Goal: Task Accomplishment & Management: Complete application form

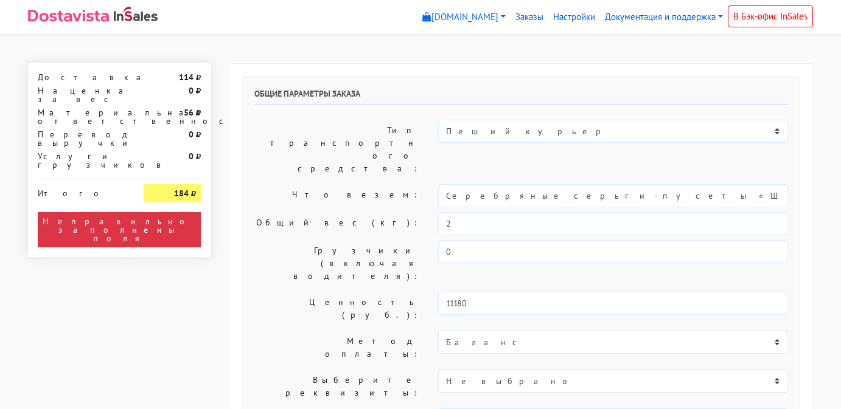
select select "11:00"
select select "20:00"
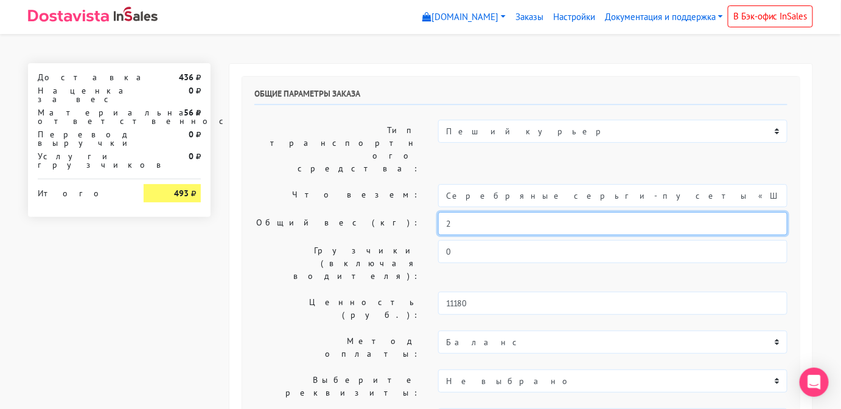
click at [485, 212] on input "2" at bounding box center [612, 223] width 349 height 23
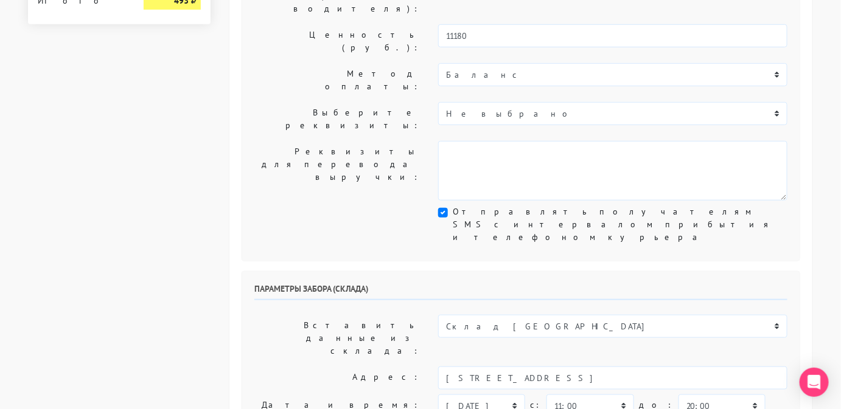
scroll to position [268, 0]
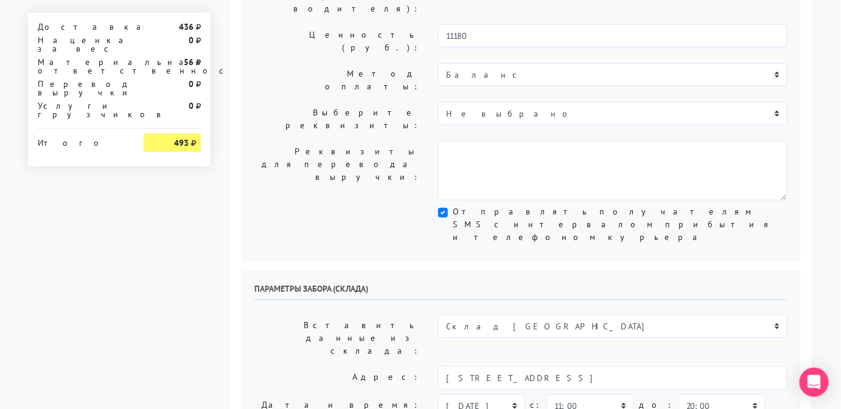
type input "0,5"
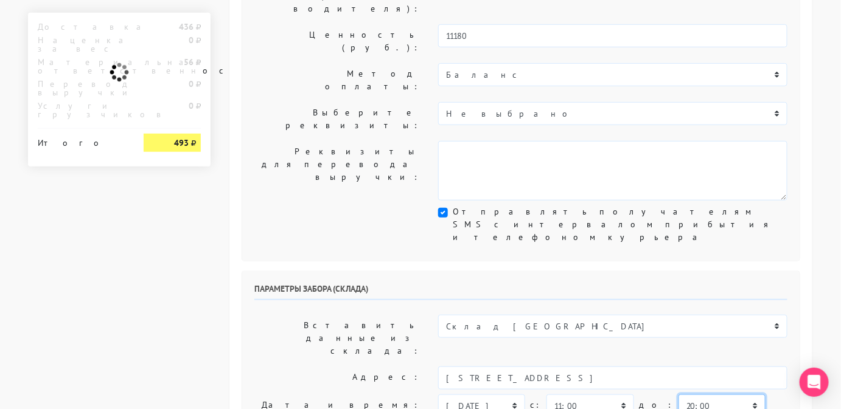
click at [678, 395] on select "00:00 00:30 01:00 01:30 02:00 02:30 03:00 03:30 04:00 04:30 05:00 05:30 06:00 0…" at bounding box center [721, 406] width 87 height 23
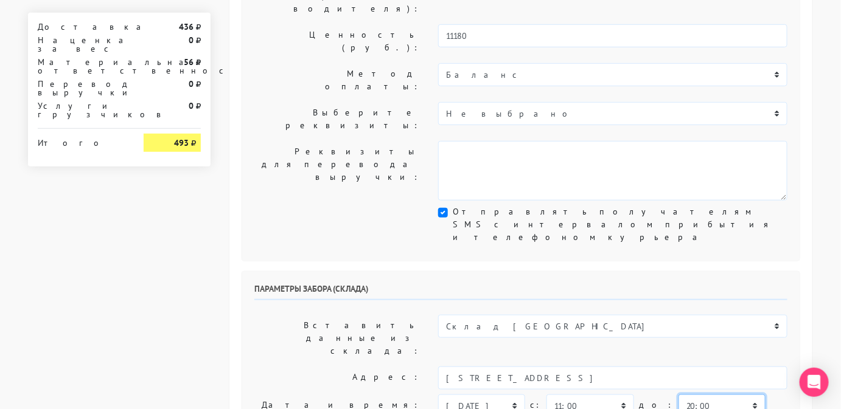
select select "12:00"
click at [678, 395] on select "00:00 00:30 01:00 01:30 02:00 02:30 03:00 03:30 04:00 04:30 05:00 05:30 06:00 0…" at bounding box center [721, 406] width 87 height 23
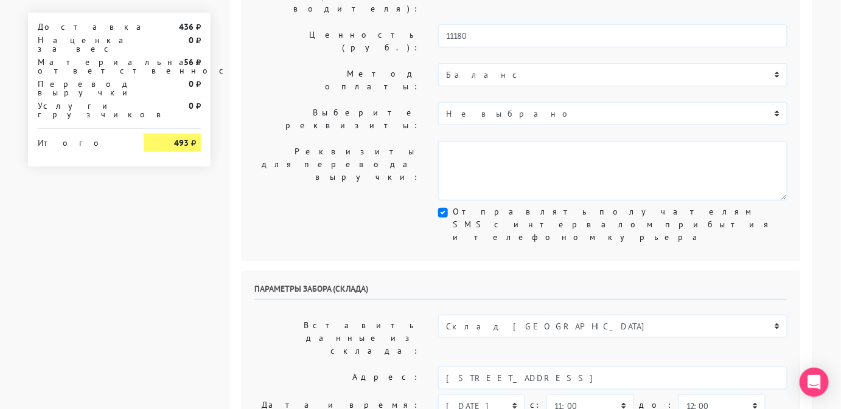
type input "9806583831"
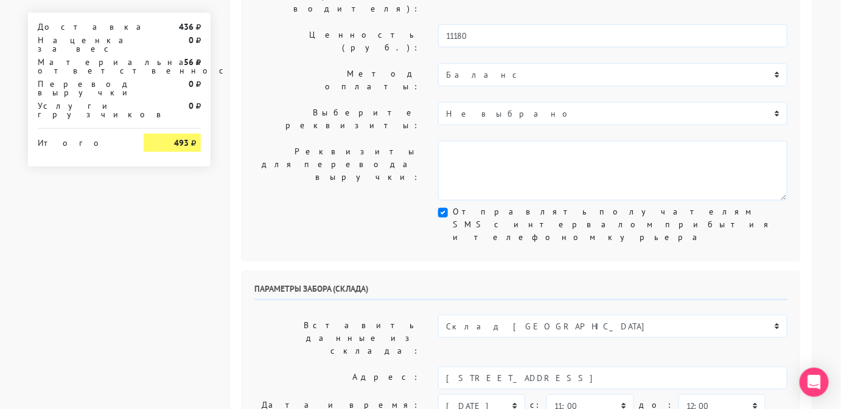
type input "С"
type input "Менджер"
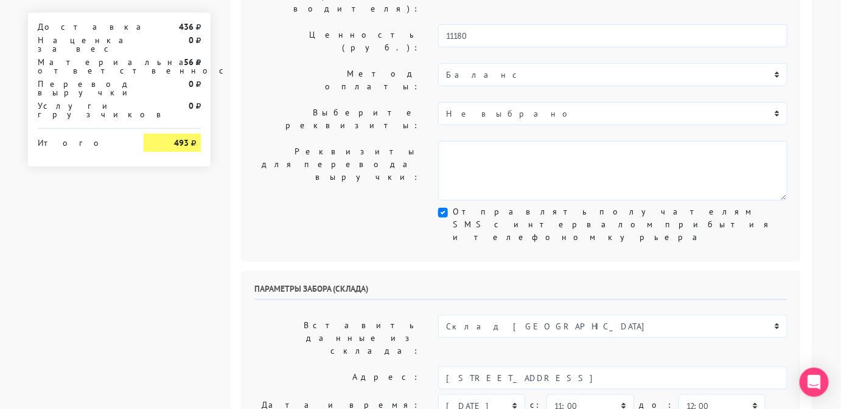
type input "9806583831"
type textarea "Работаем с 11 утра, забрать раньше нельзя. Магазин SBLESKOM . Вход у остановки …"
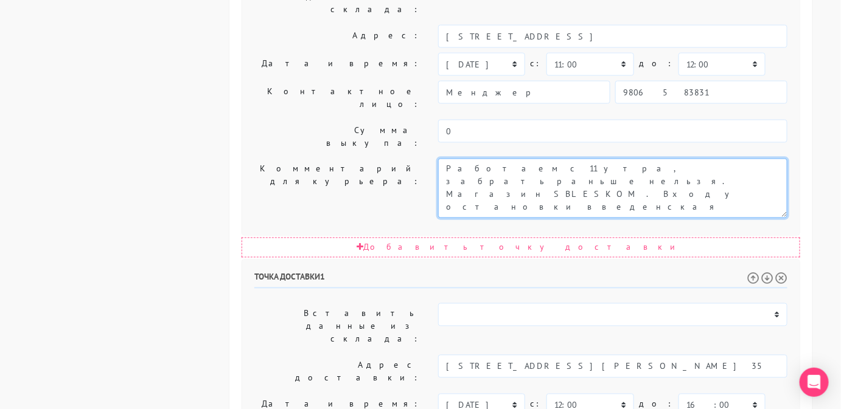
scroll to position [617, 0]
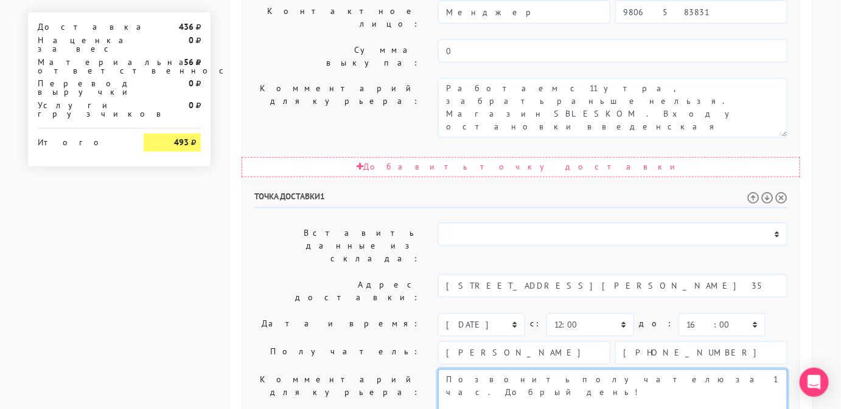
scroll to position [709, 0]
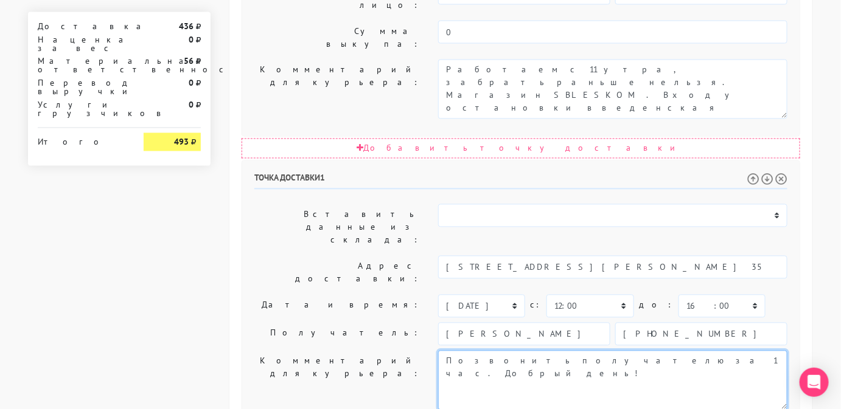
type textarea "Позвонить получателю за 1 час. Добрый день!"
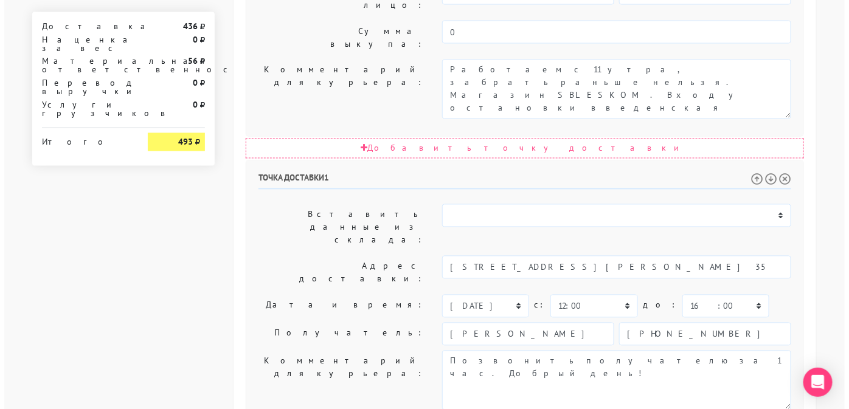
scroll to position [0, 0]
